Goal: Information Seeking & Learning: Learn about a topic

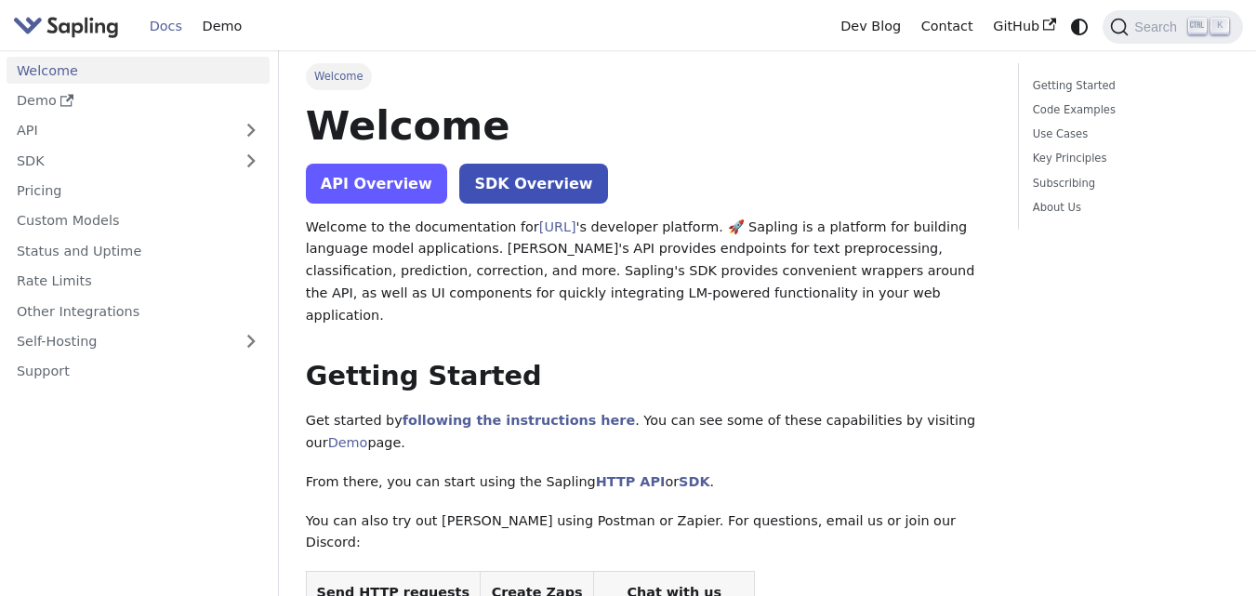
click at [399, 195] on link "API Overview" at bounding box center [376, 184] width 141 height 40
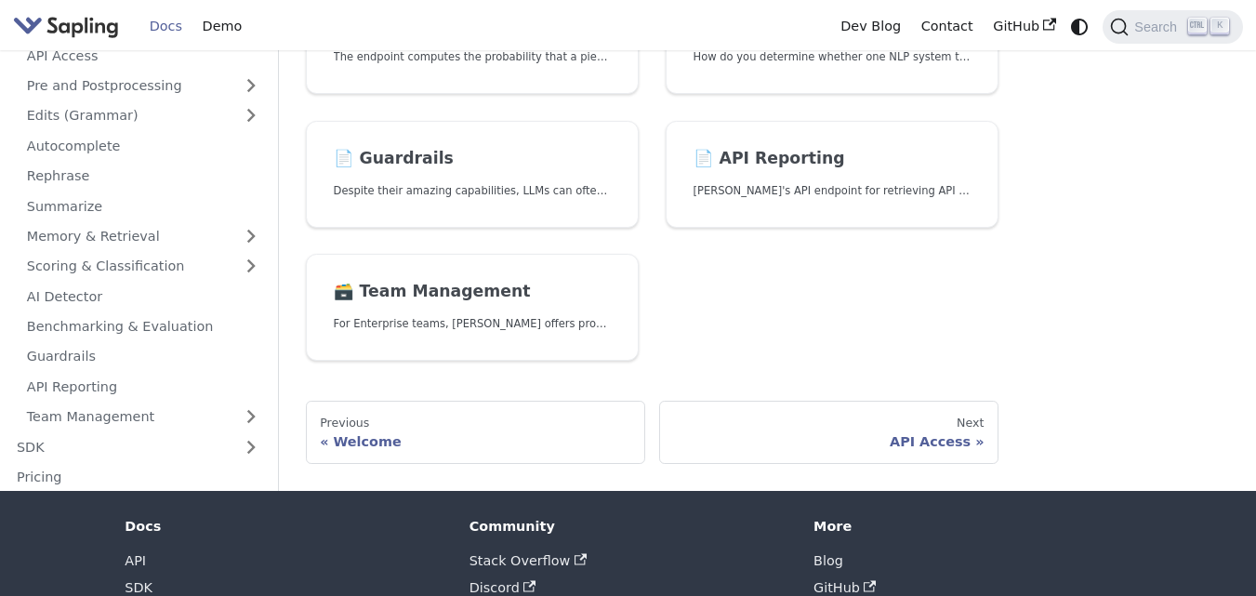
scroll to position [793, 0]
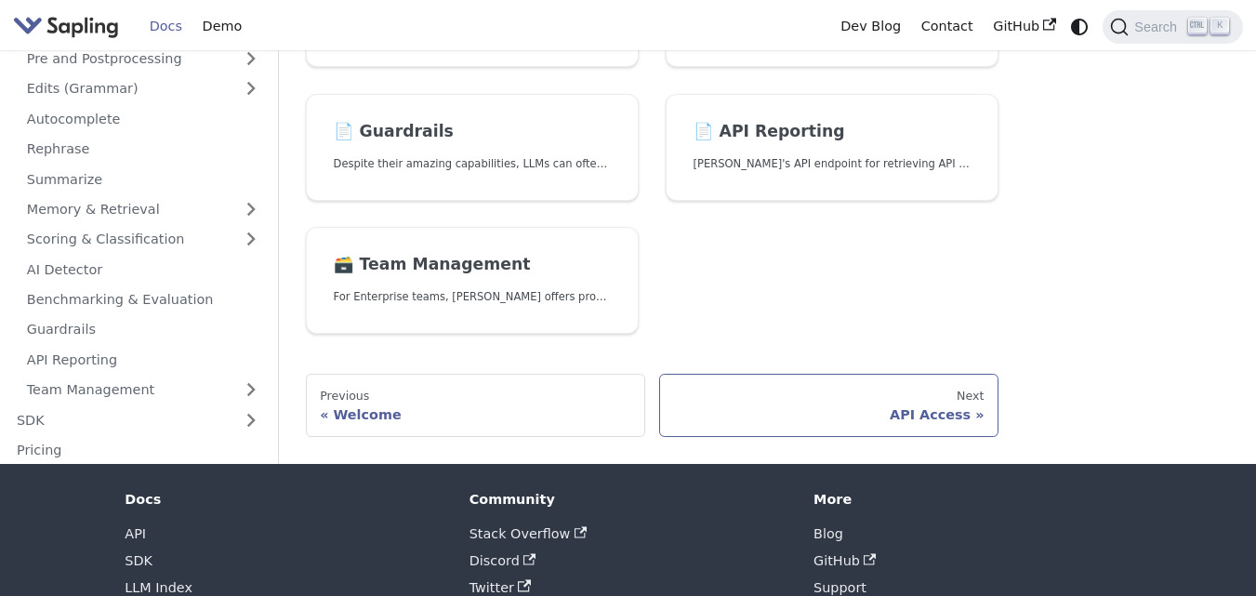
click at [938, 395] on div "Next" at bounding box center [828, 395] width 311 height 15
